Goal: Book appointment/travel/reservation

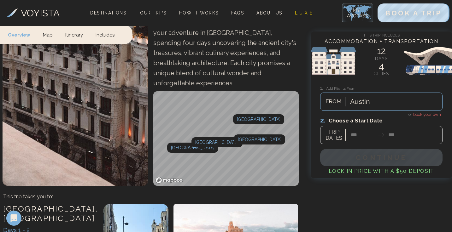
scroll to position [232, 0]
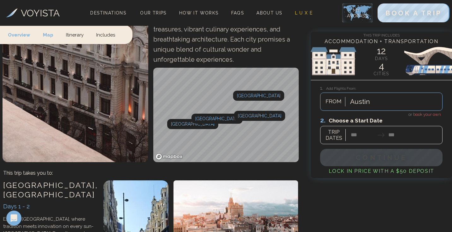
click at [425, 114] on span "book your own" at bounding box center [427, 114] width 28 height 5
click at [356, 135] on div at bounding box center [381, 130] width 122 height 28
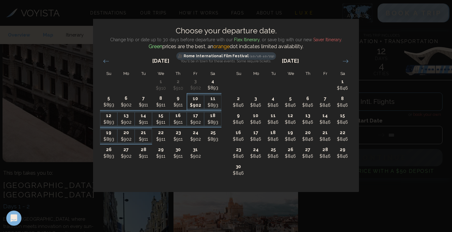
click at [195, 104] on p "$902" at bounding box center [195, 105] width 17 height 7
type input "********"
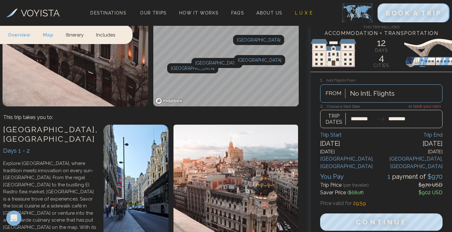
scroll to position [292, 0]
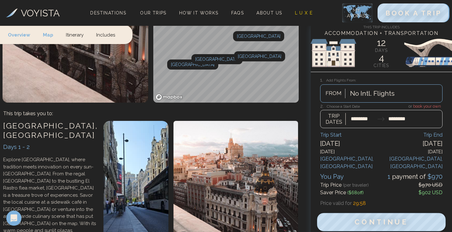
click at [363, 218] on span "Continue" at bounding box center [381, 222] width 54 height 8
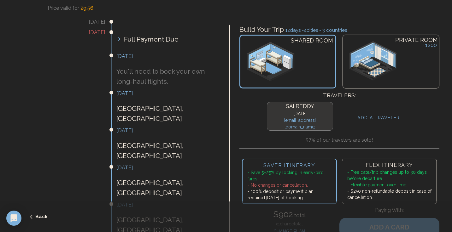
scroll to position [124, 0]
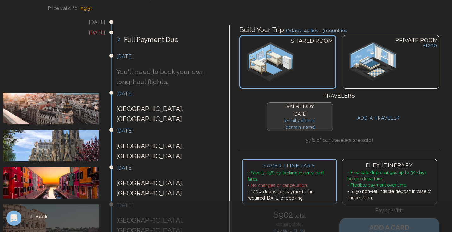
drag, startPoint x: 120, startPoint y: 85, endPoint x: 176, endPoint y: 88, distance: 55.6
click at [176, 90] on h3 "October 10th" at bounding box center [167, 94] width 102 height 8
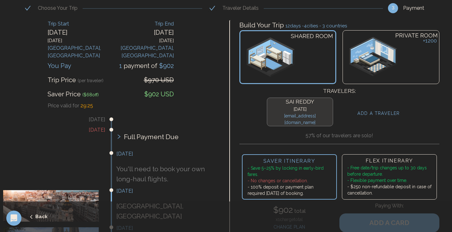
scroll to position [27, 0]
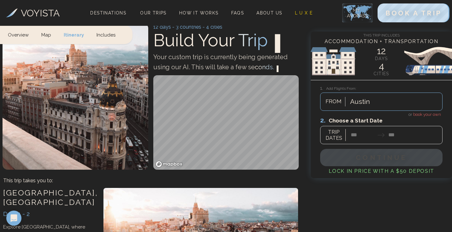
scroll to position [292, 0]
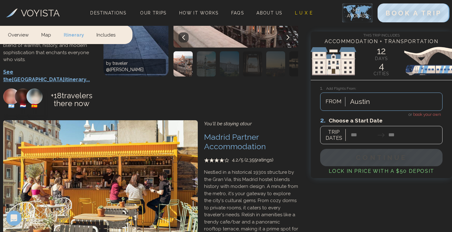
click at [418, 114] on span "book your own" at bounding box center [427, 114] width 28 height 5
click at [362, 143] on div at bounding box center [381, 130] width 122 height 28
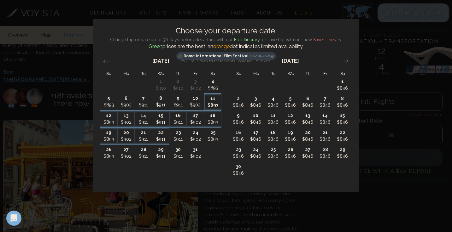
click at [211, 103] on p "$893" at bounding box center [213, 105] width 17 height 7
type input "********"
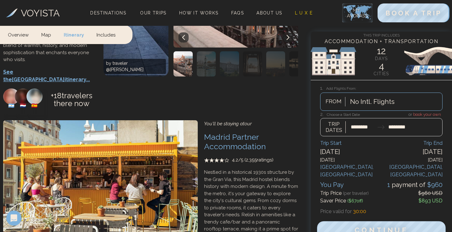
click at [355, 227] on span "Continue" at bounding box center [381, 231] width 54 height 8
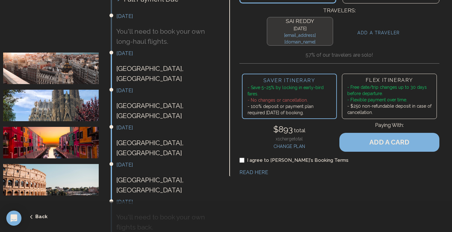
scroll to position [167, 0]
